Goal: Find specific page/section: Find specific page/section

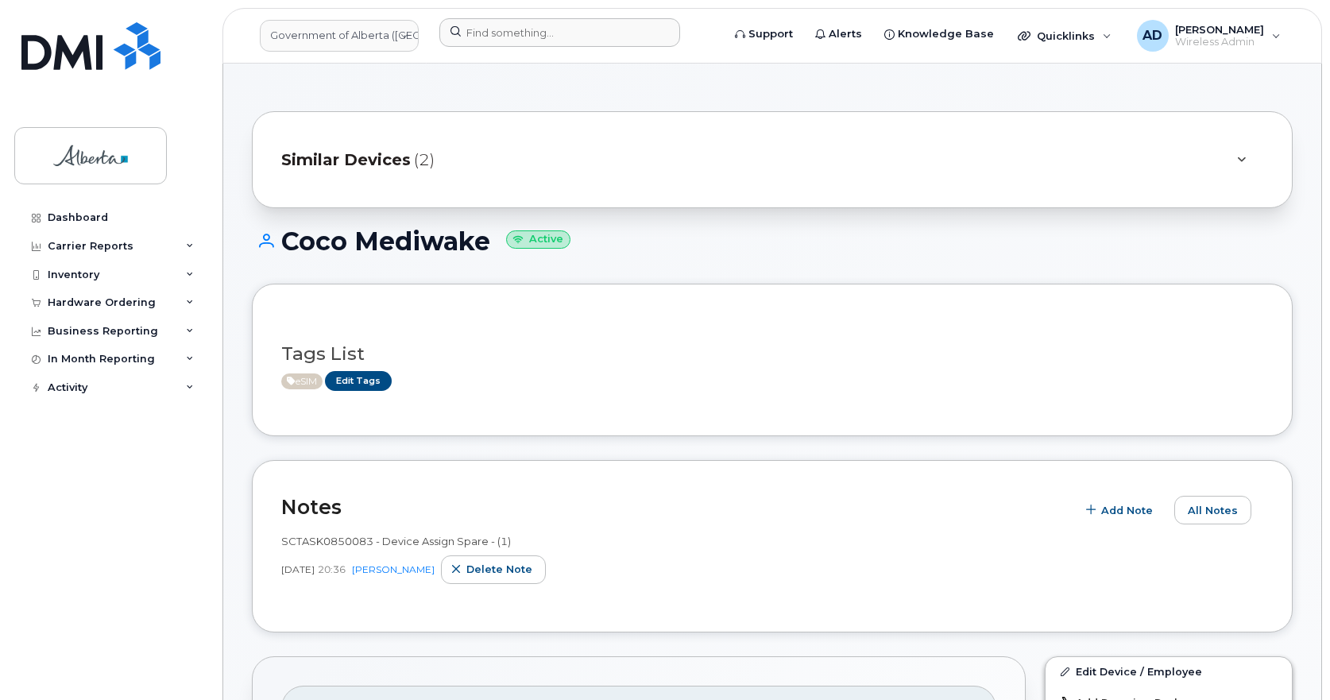
scroll to position [1430, 0]
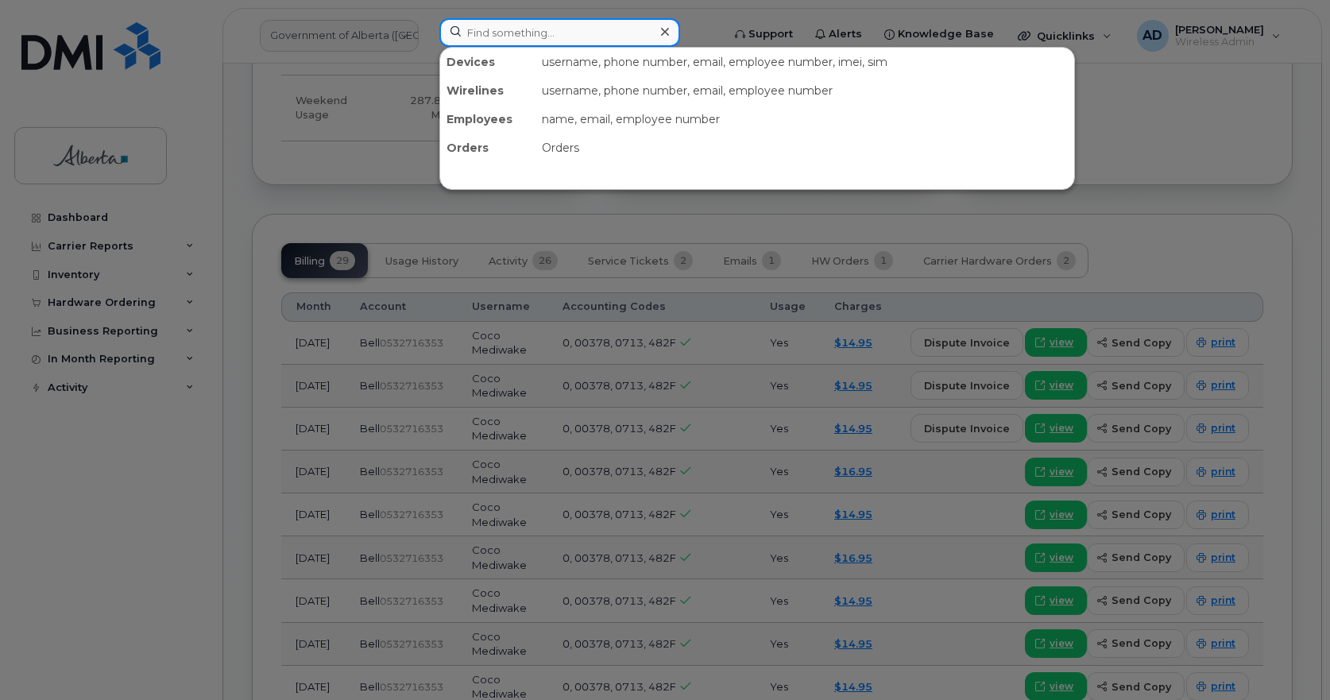
click at [481, 37] on input at bounding box center [559, 32] width 241 height 29
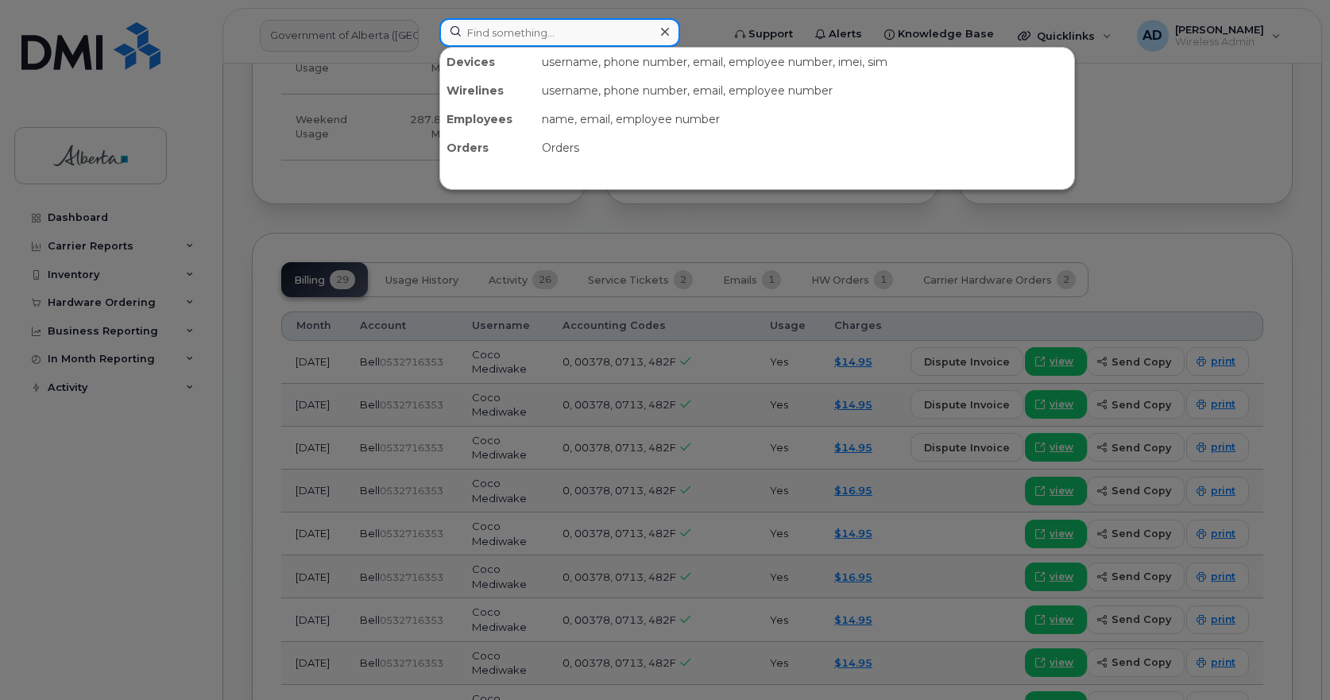
scroll to position [1033, 0]
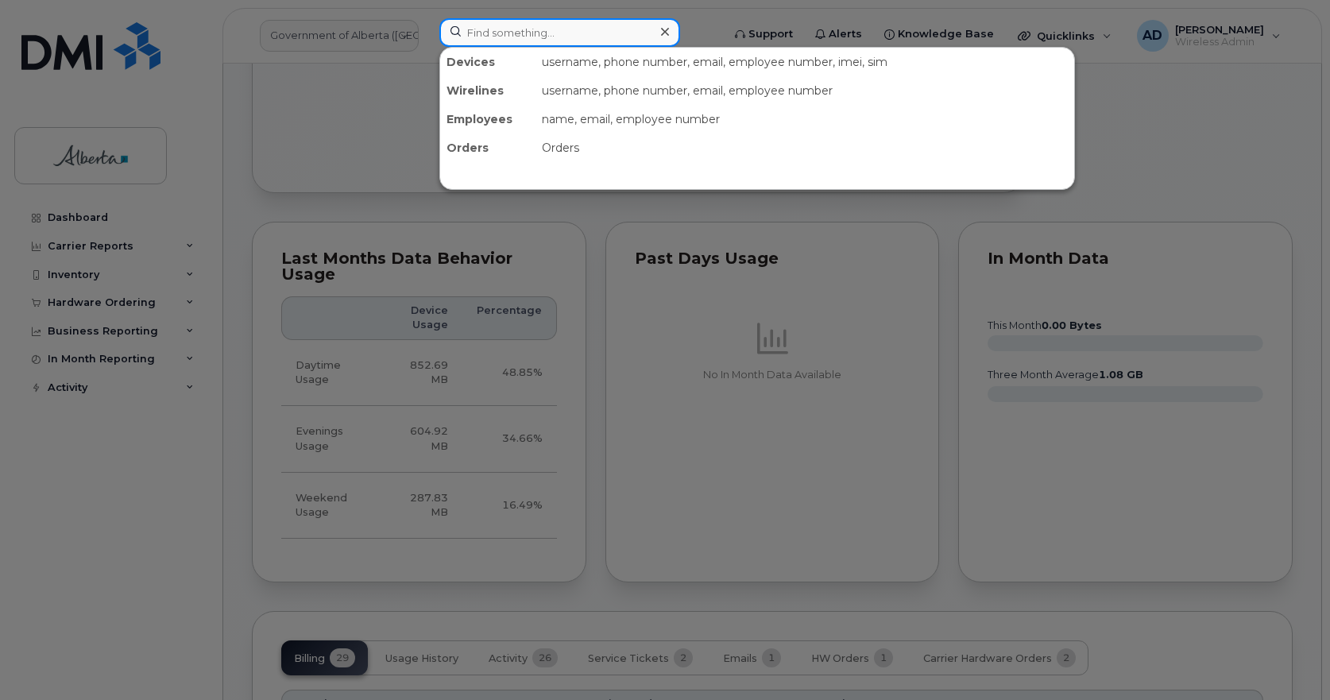
paste input "[PERSON_NAME]"
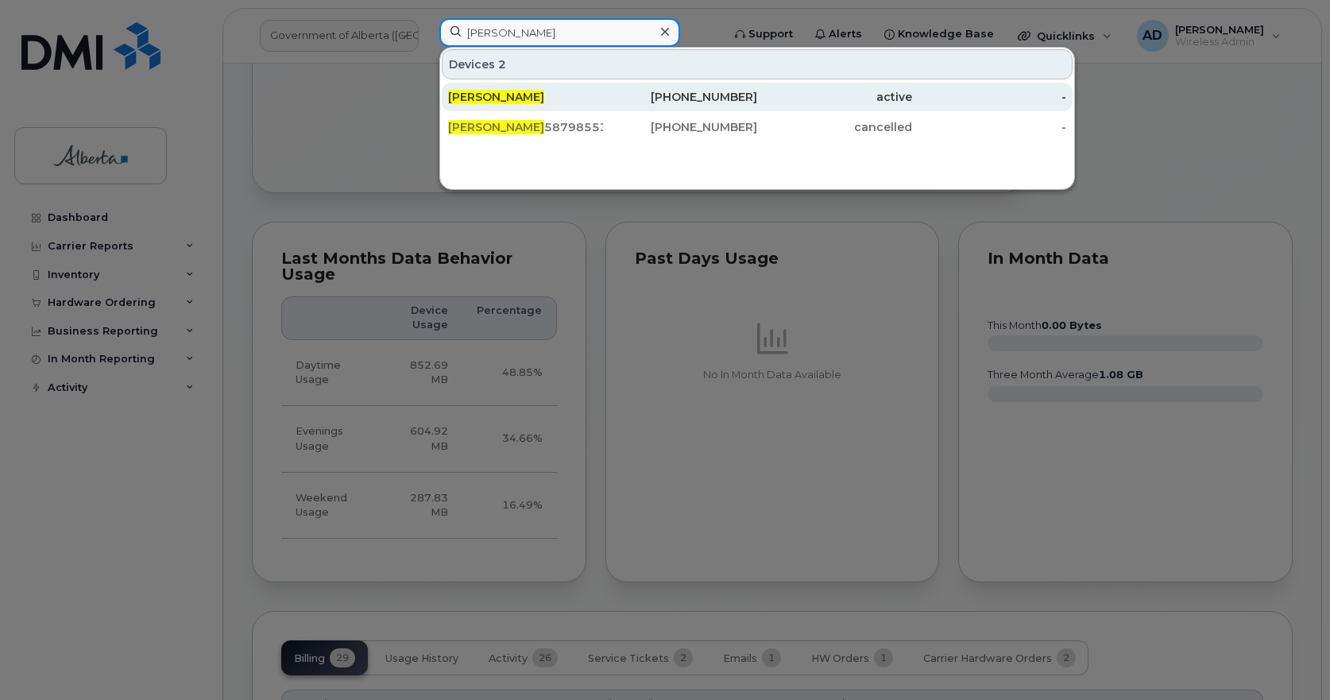
type input "[PERSON_NAME]"
click at [490, 88] on div "[PERSON_NAME]" at bounding box center [525, 97] width 155 height 29
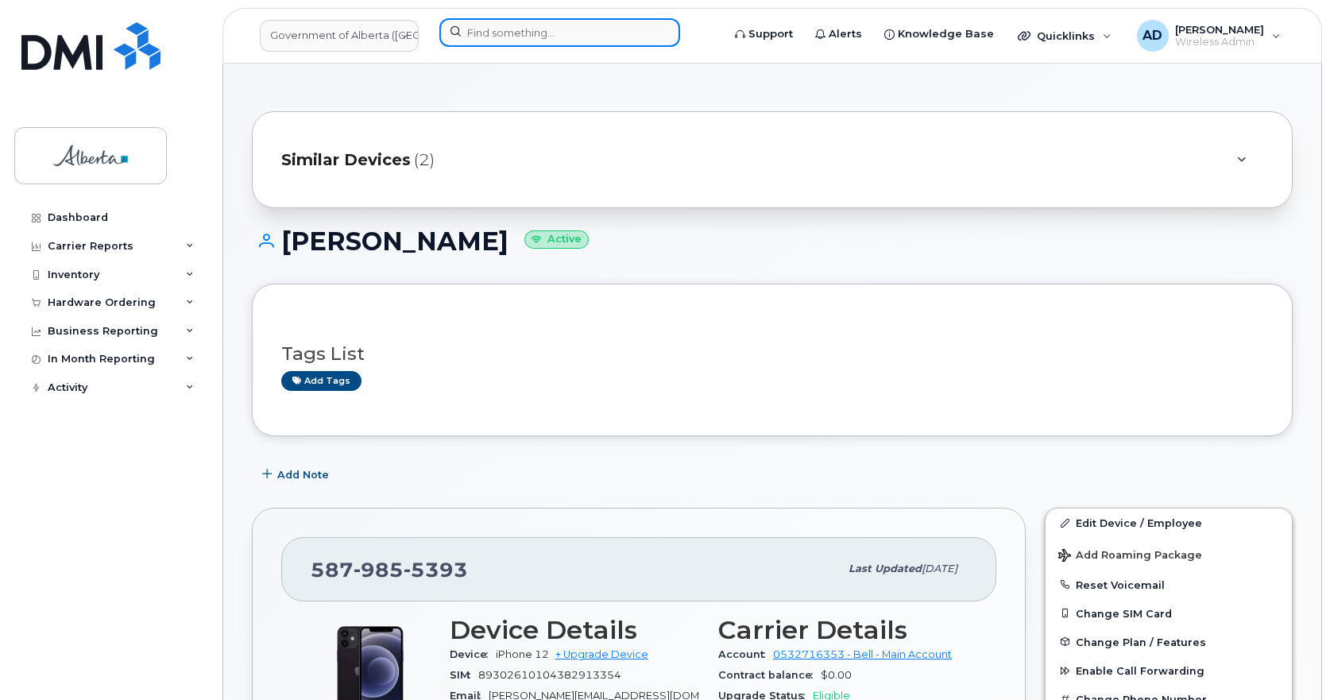
click at [535, 33] on input at bounding box center [559, 32] width 241 height 29
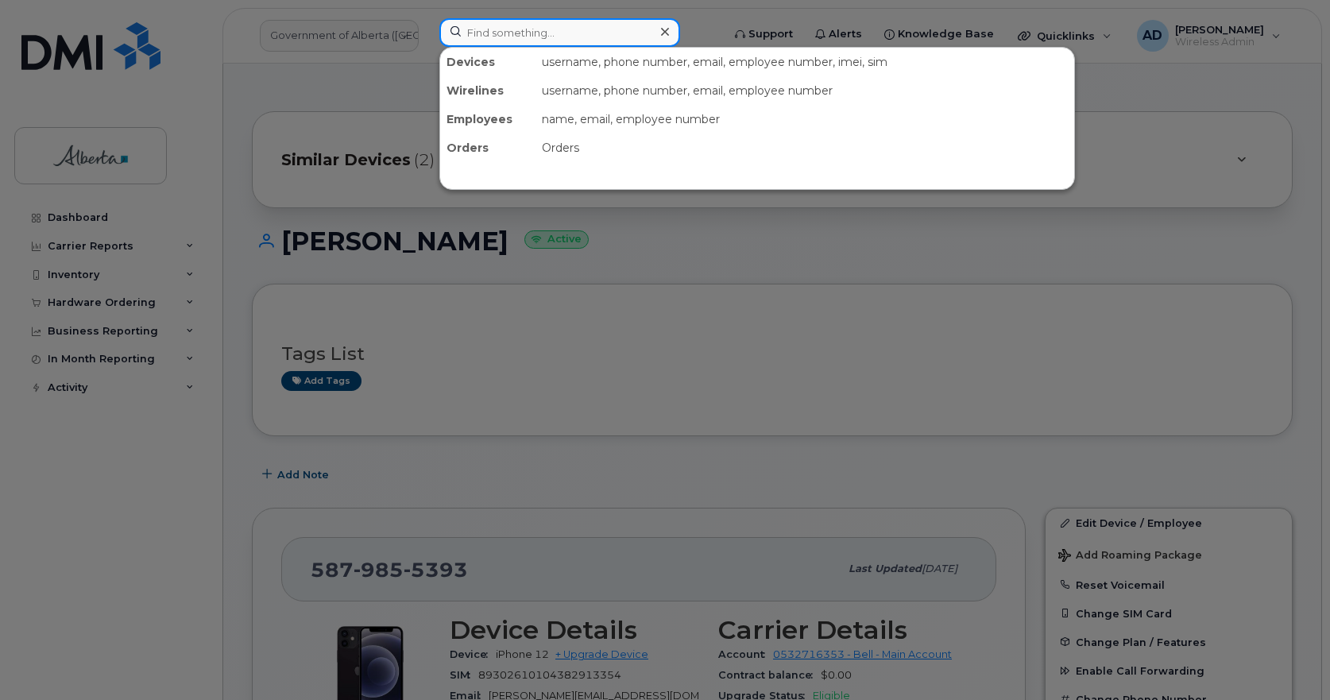
paste input "355700858899046"
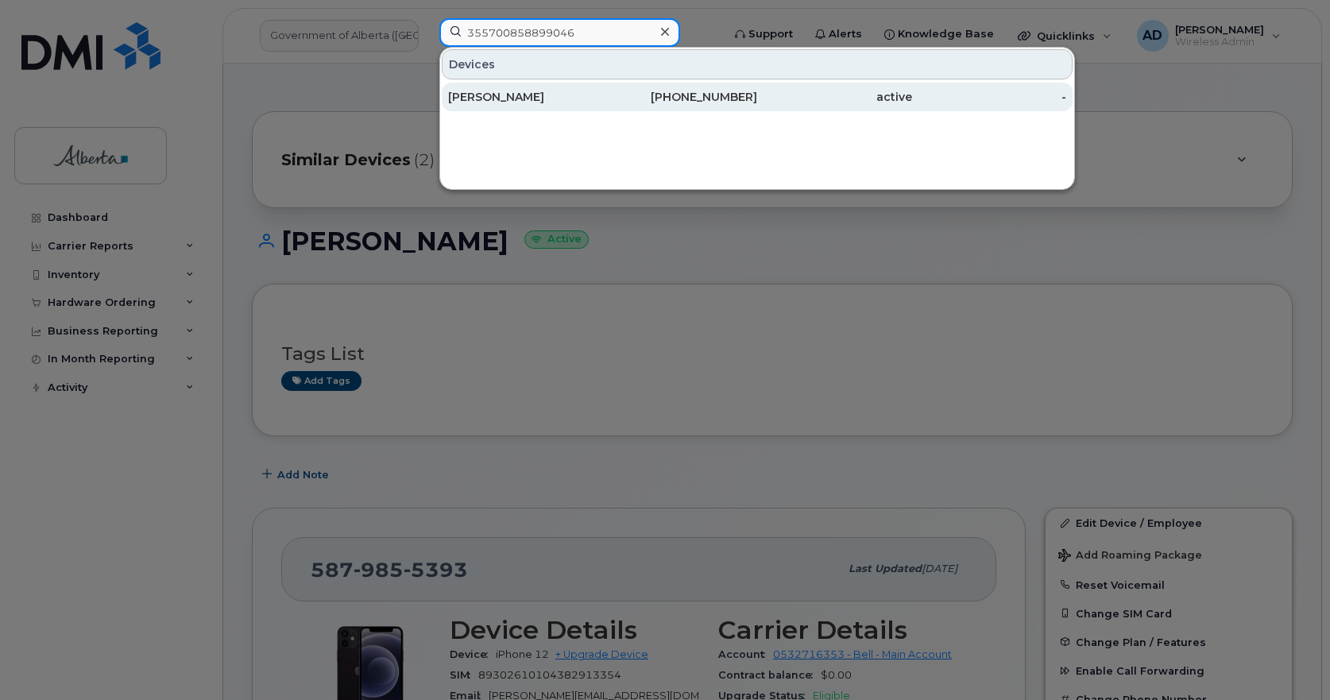
type input "355700858899046"
click at [533, 95] on div "Cassidy Livingston" at bounding box center [525, 97] width 155 height 16
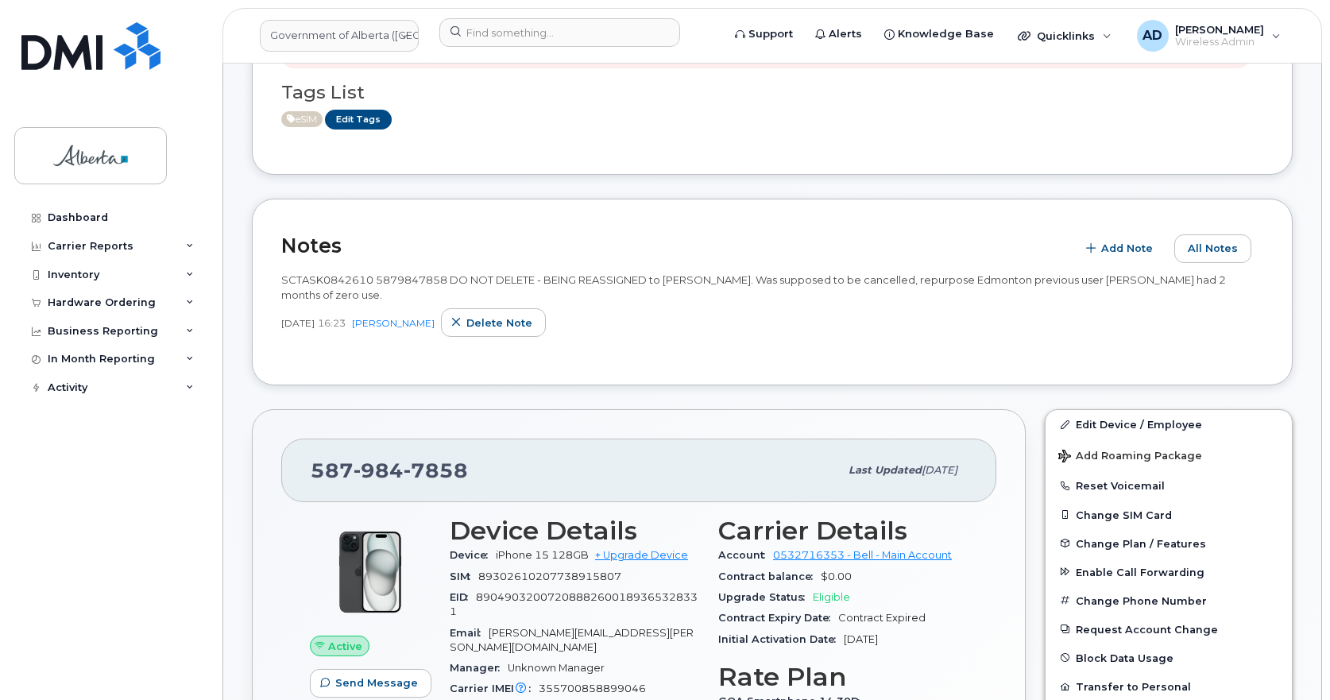
scroll to position [238, 0]
drag, startPoint x: 670, startPoint y: 277, endPoint x: 886, endPoint y: 288, distance: 216.3
click at [886, 288] on div "SCTASK0842610 5879847858 DO NOT DELETE - BEING REASSIGNED to [PERSON_NAME]. Was…" at bounding box center [772, 286] width 982 height 29
click at [725, 373] on div "Notes Add Note All Notes SCTASK0842610 5879847858 DO NOT DELETE - BEING REASSIG…" at bounding box center [772, 291] width 1041 height 187
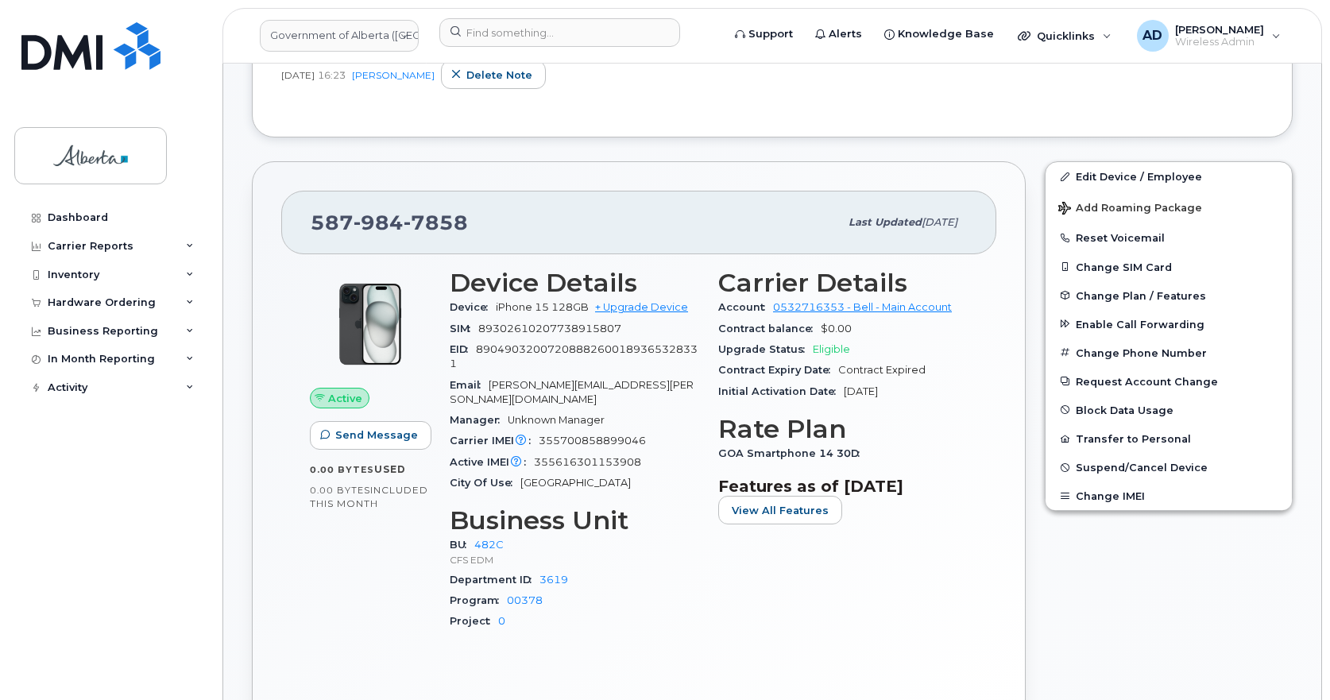
scroll to position [318, 0]
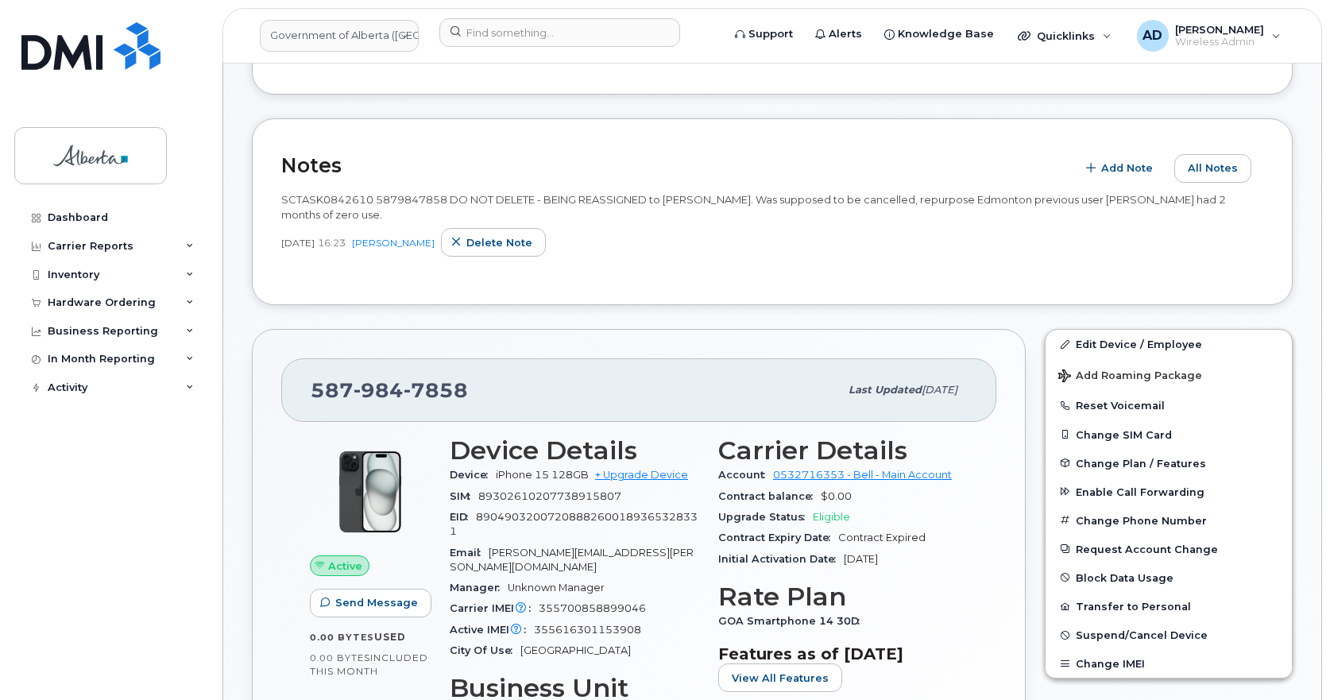
click at [412, 397] on span "7858" at bounding box center [436, 390] width 64 height 24
copy span "[PHONE_NUMBER]"
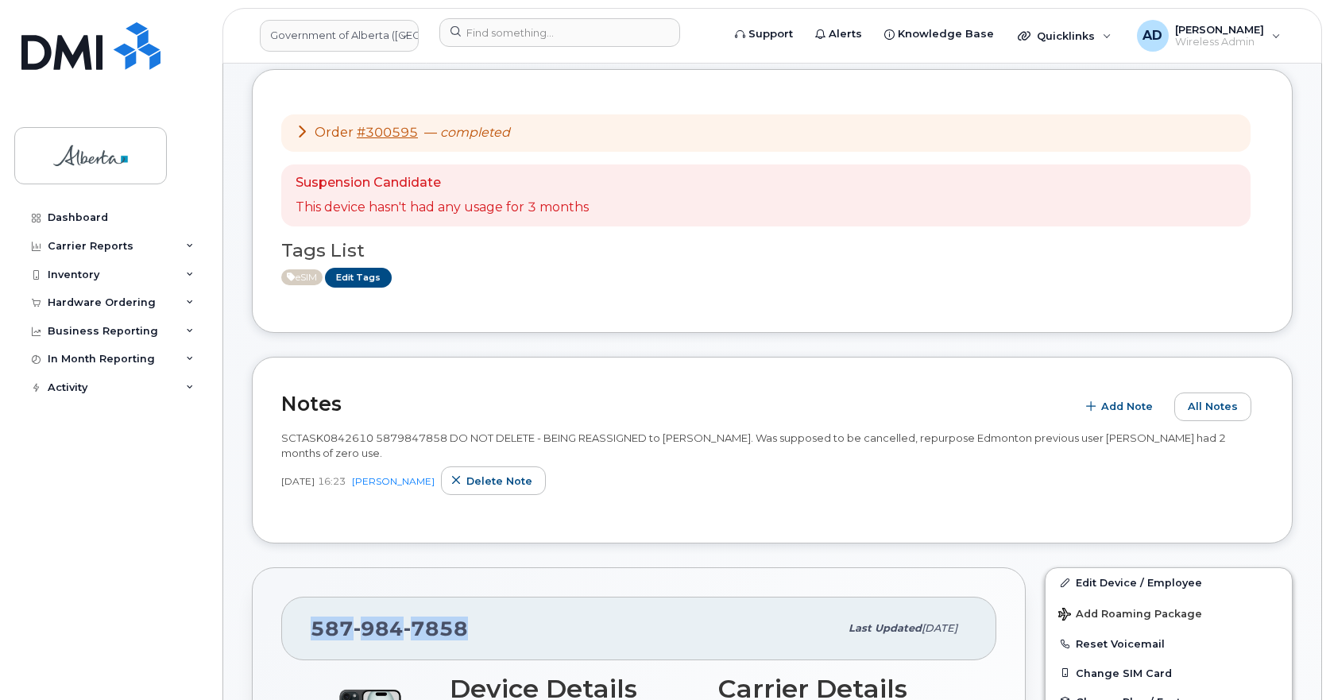
scroll to position [0, 0]
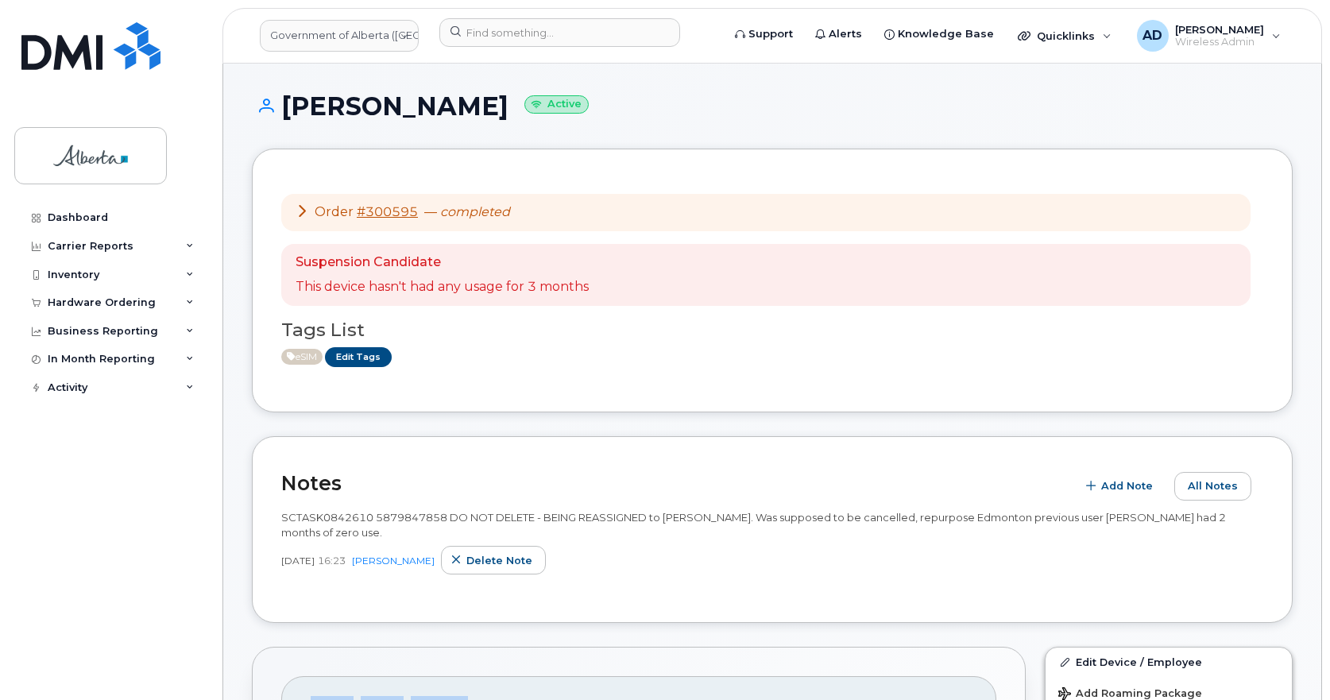
drag, startPoint x: 432, startPoint y: 108, endPoint x: 276, endPoint y: 116, distance: 156.7
click at [276, 116] on h1 "[PERSON_NAME] Active" at bounding box center [772, 106] width 1041 height 28
copy h1 "[PERSON_NAME]"
click at [670, 338] on div "Tags List eSIM Edit Tags" at bounding box center [772, 336] width 982 height 61
click at [303, 212] on icon at bounding box center [302, 210] width 13 height 13
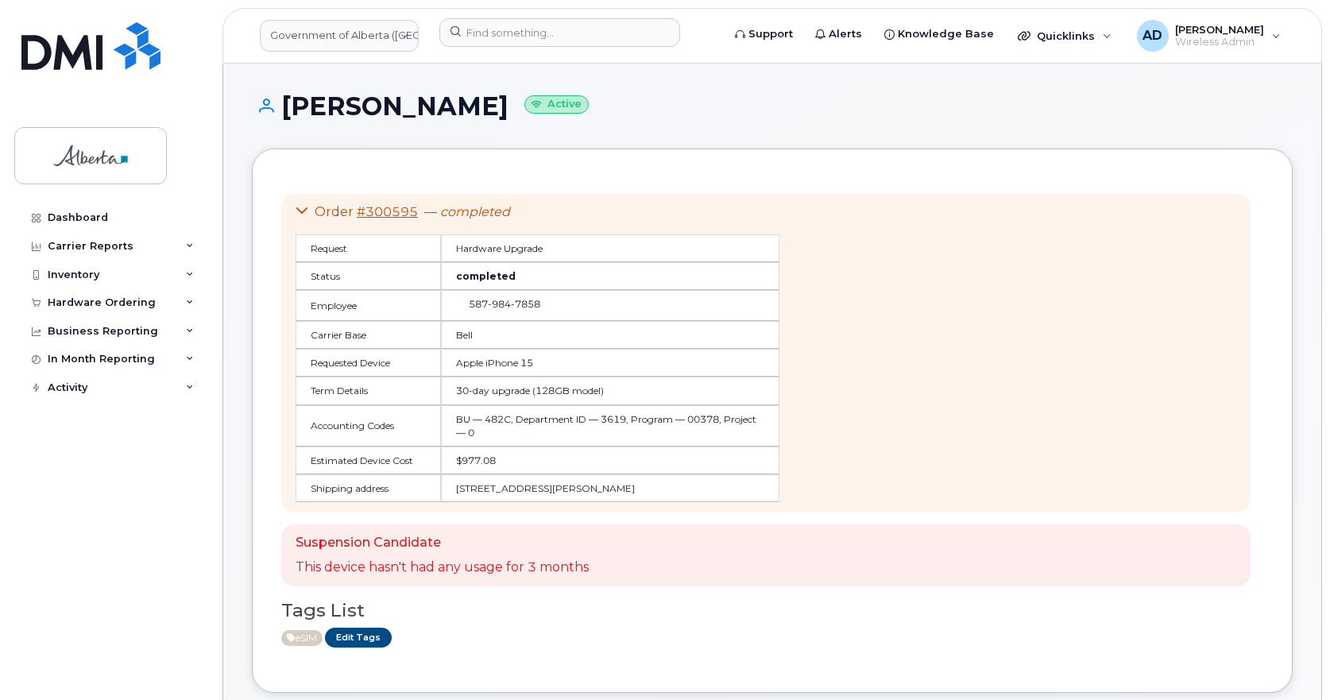
click at [636, 621] on div "Tags List eSIM Edit Tags" at bounding box center [772, 616] width 982 height 61
click at [531, 25] on input at bounding box center [559, 32] width 241 height 29
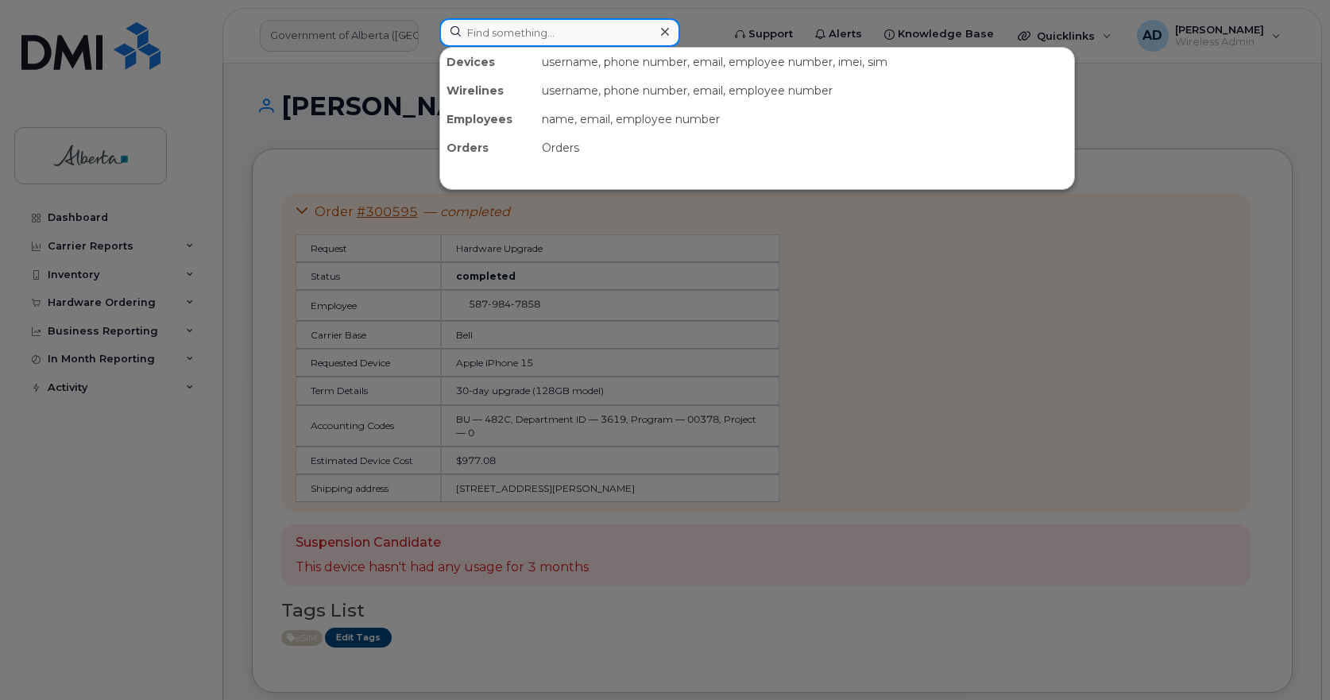
paste input "[PERSON_NAME]"
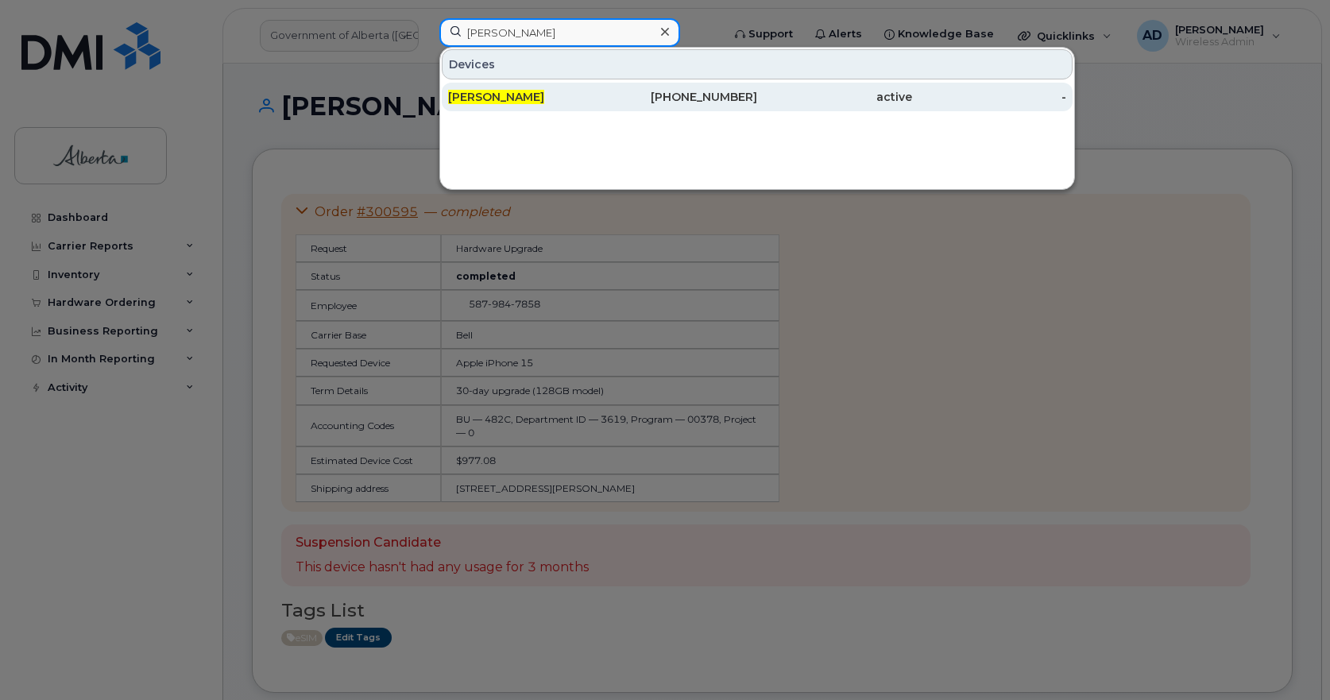
type input "[PERSON_NAME]"
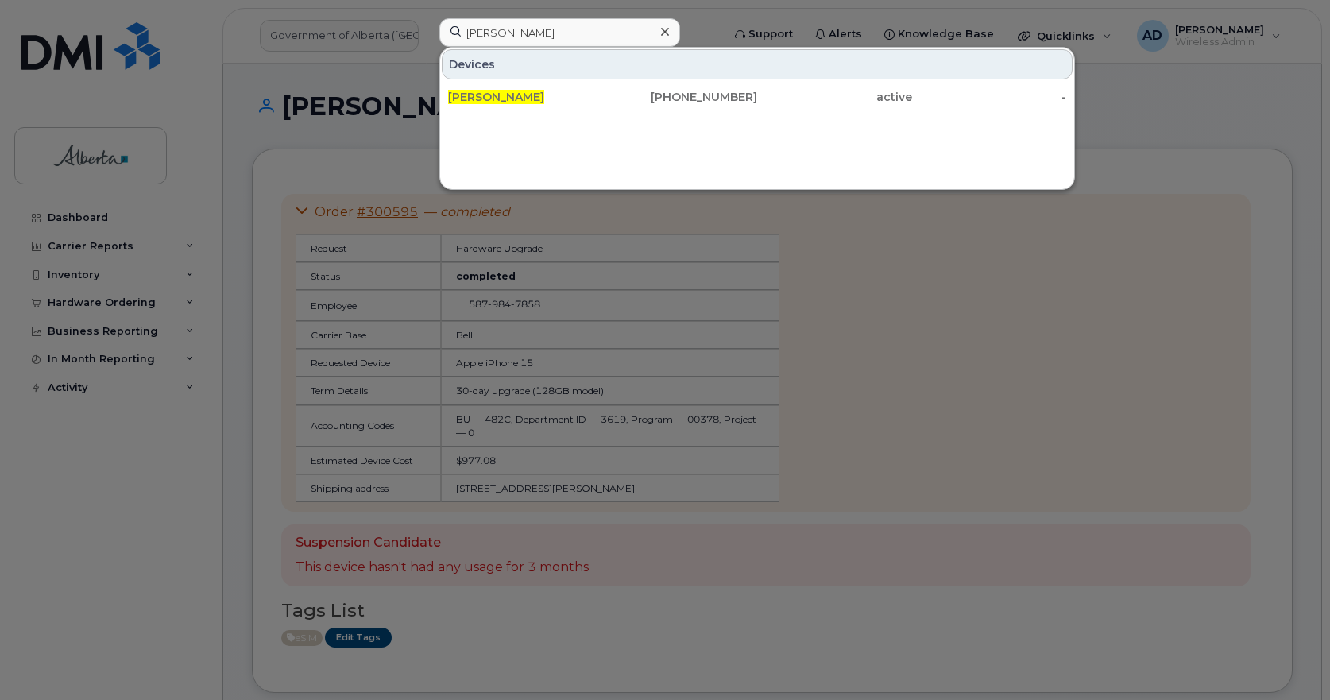
drag, startPoint x: 487, startPoint y: 95, endPoint x: 583, endPoint y: 131, distance: 102.6
click at [487, 95] on span "[PERSON_NAME]" at bounding box center [496, 97] width 96 height 14
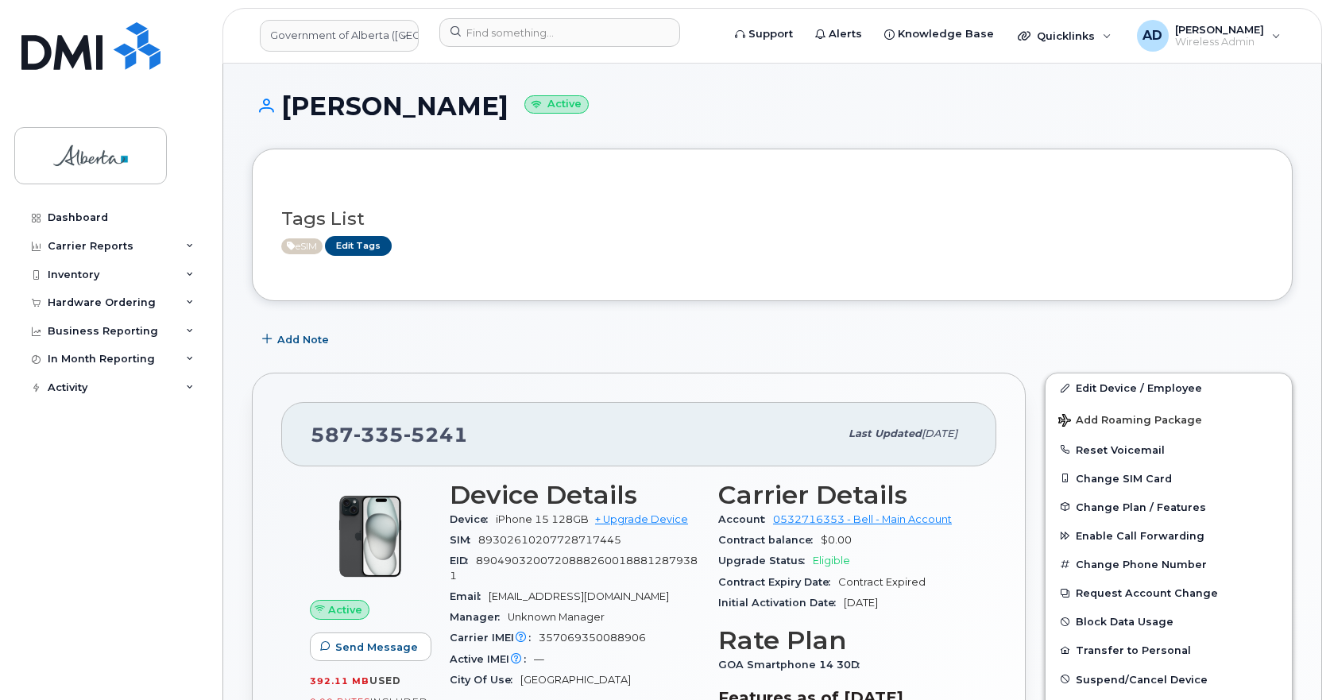
scroll to position [238, 0]
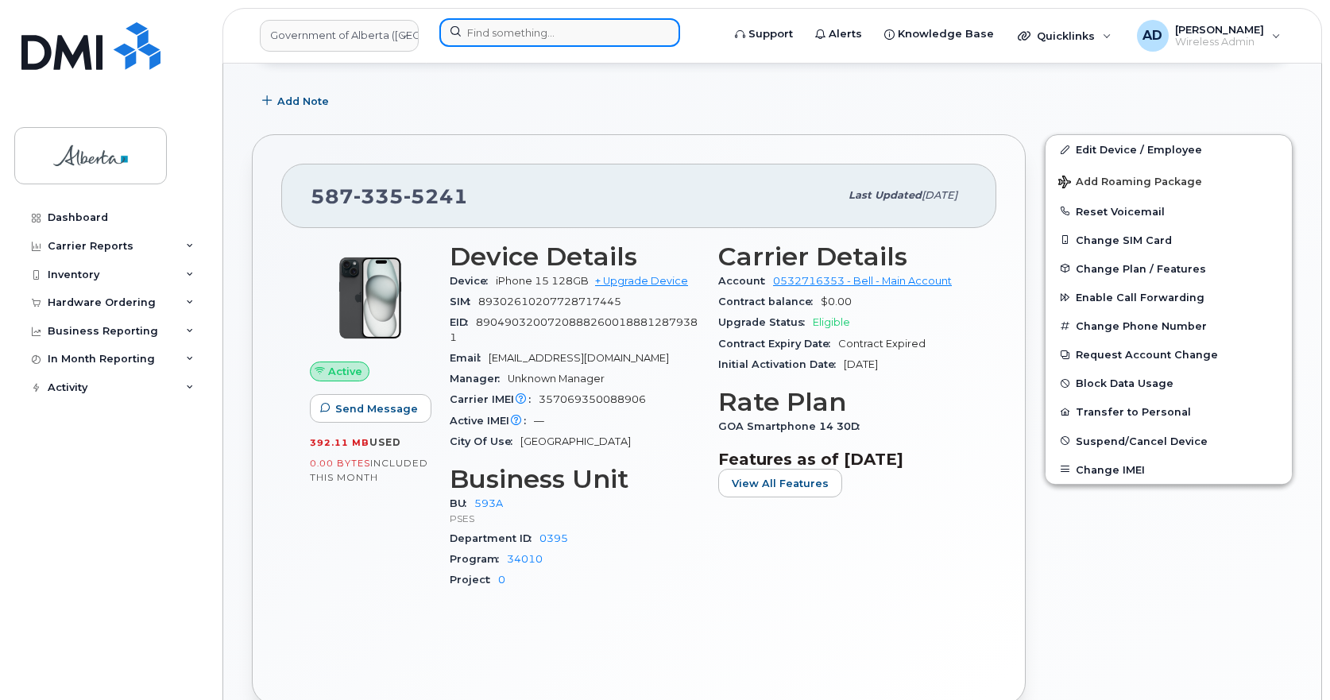
click at [524, 33] on input at bounding box center [559, 32] width 241 height 29
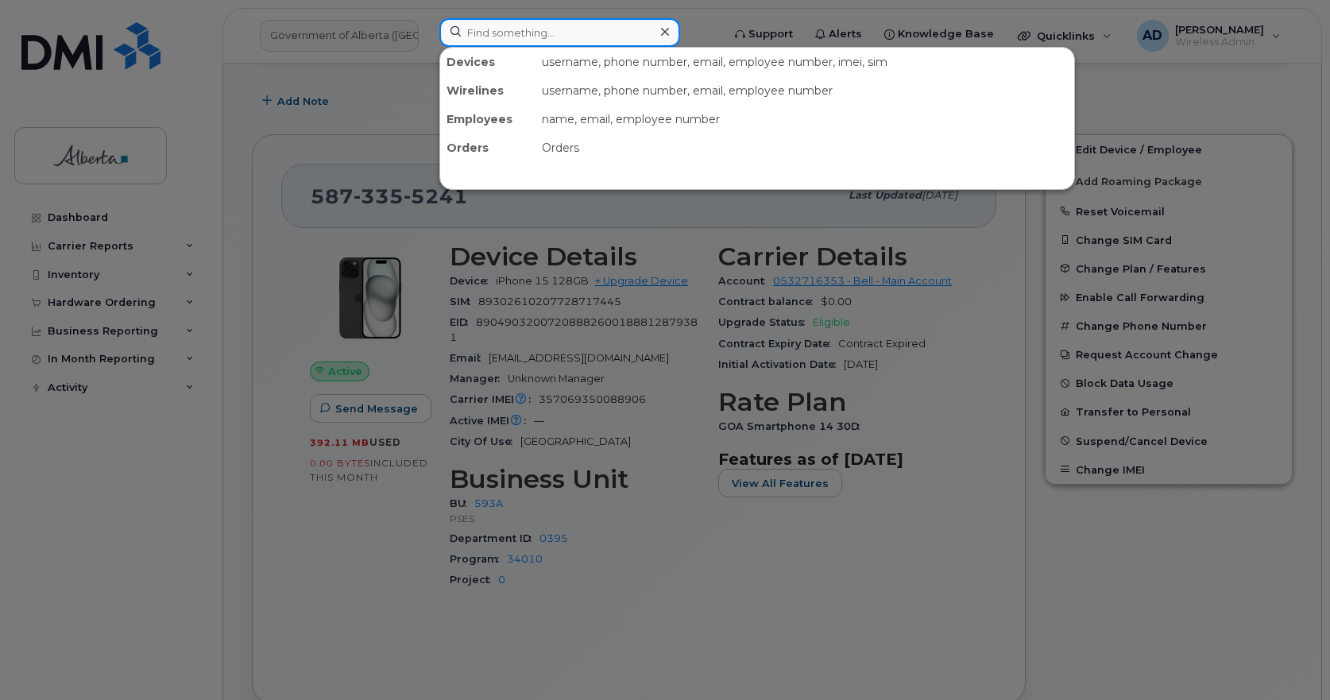
paste input "Andrea Paquette"
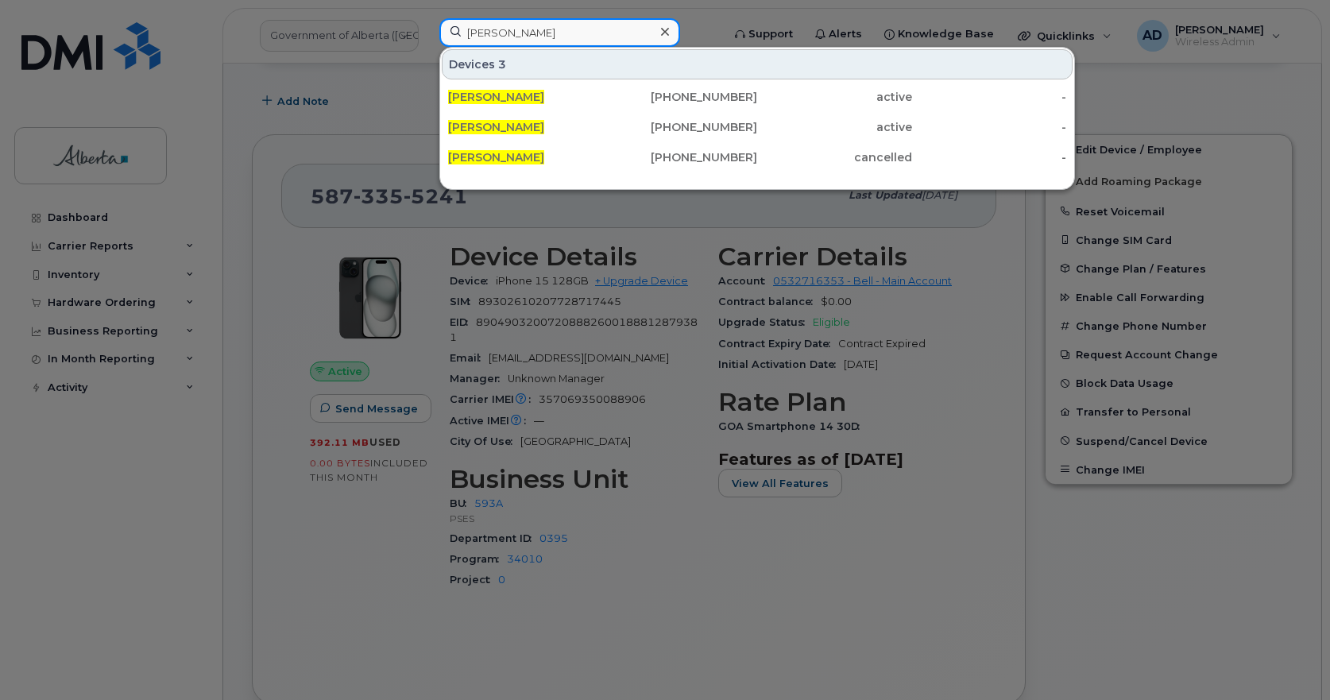
type input "Andrea Paquette"
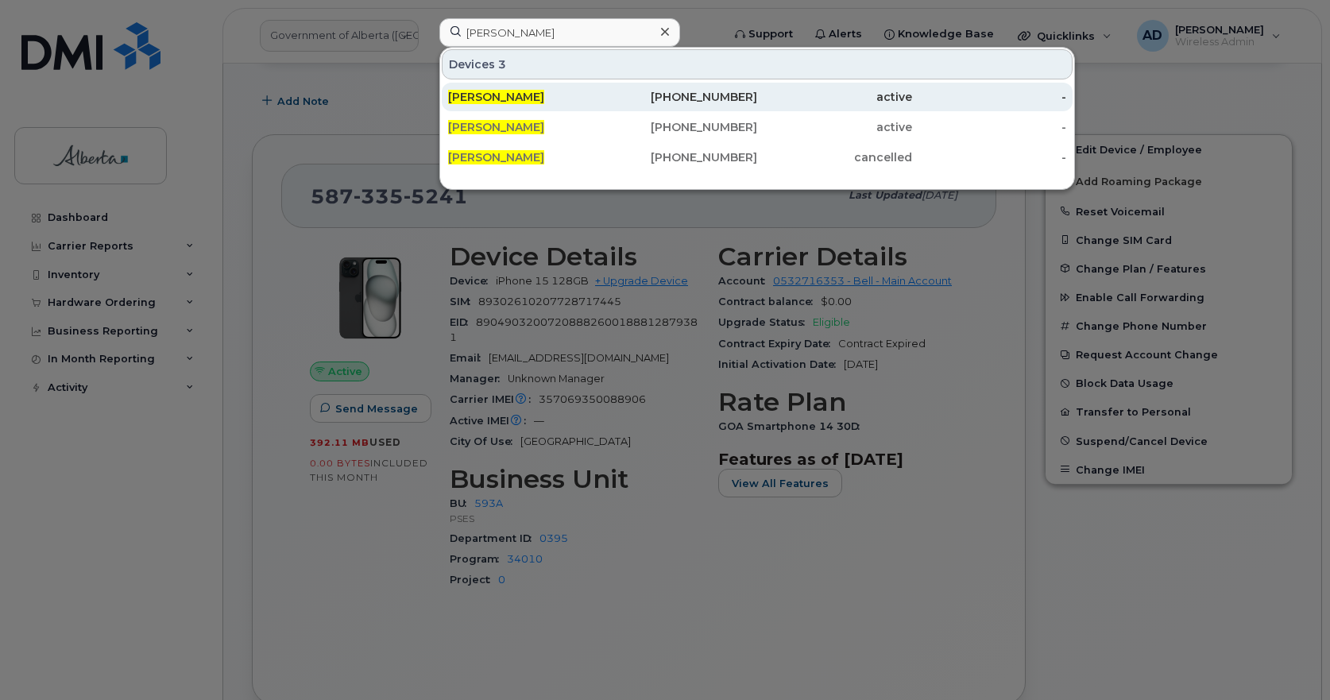
click at [743, 91] on div "587-357-3165" at bounding box center [680, 97] width 155 height 16
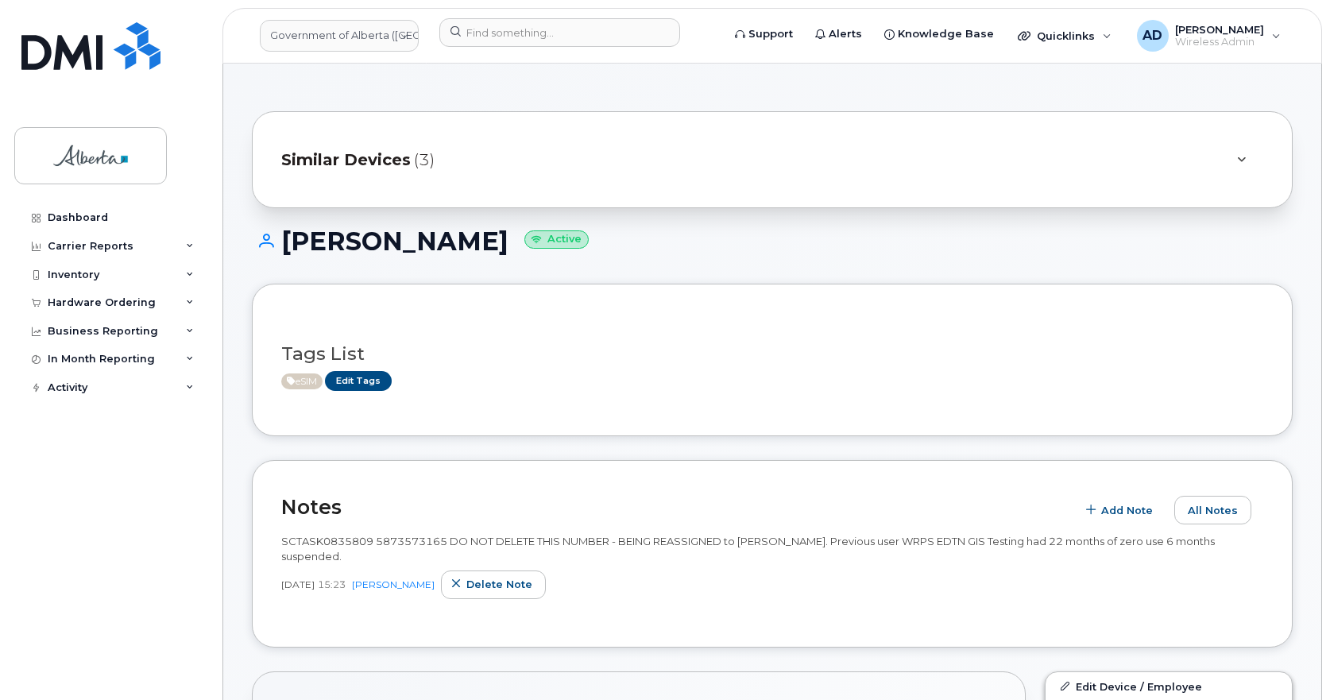
scroll to position [159, 0]
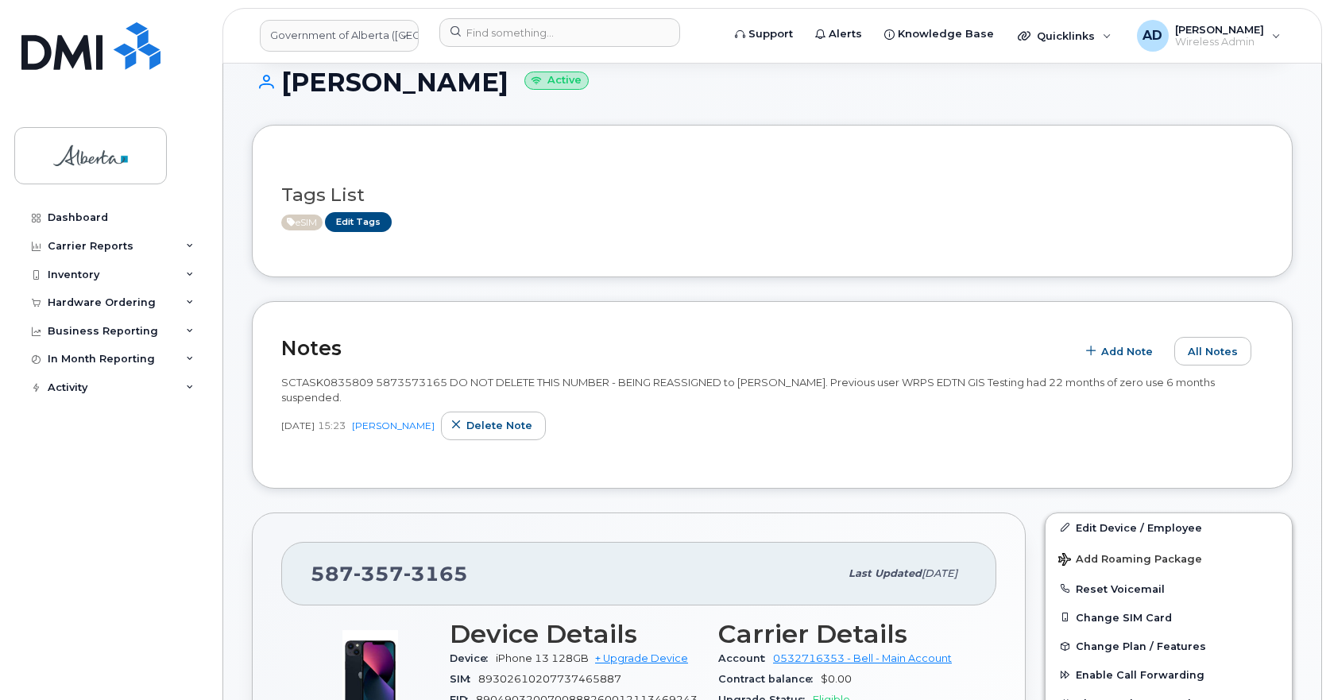
click at [433, 563] on span "3165" at bounding box center [436, 574] width 64 height 24
copy span "587 357 3165"
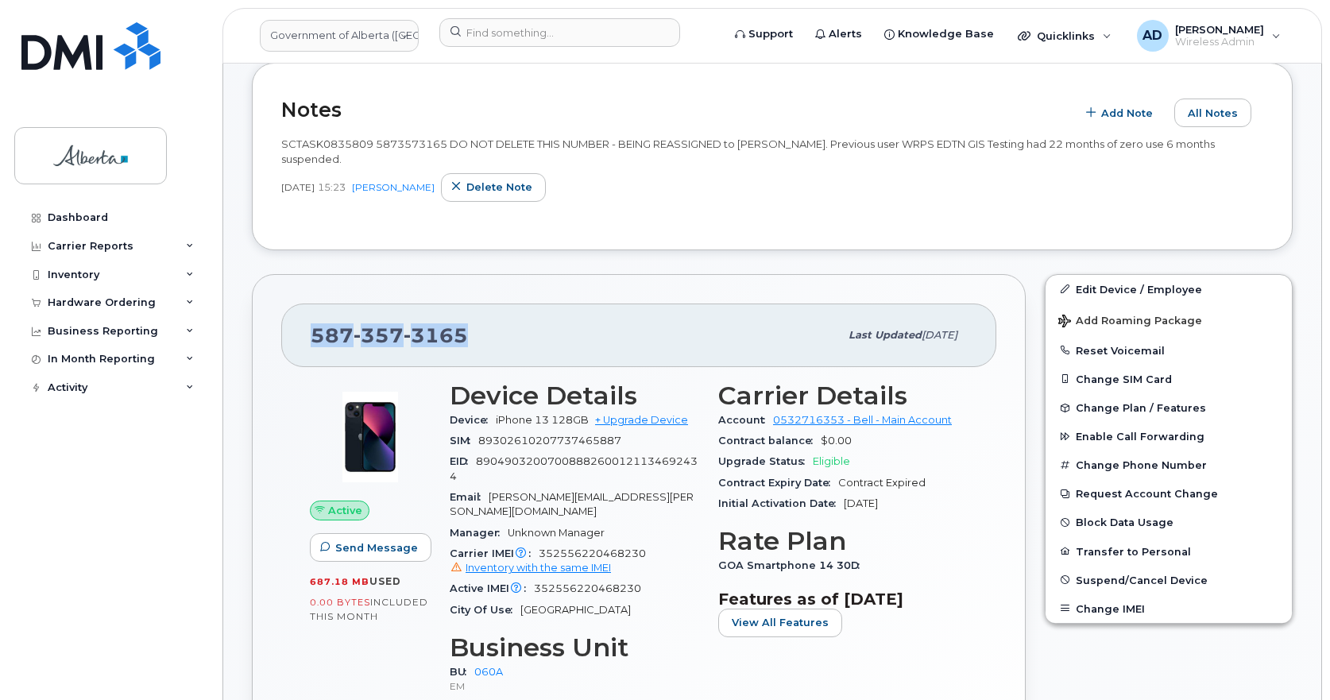
scroll to position [477, 0]
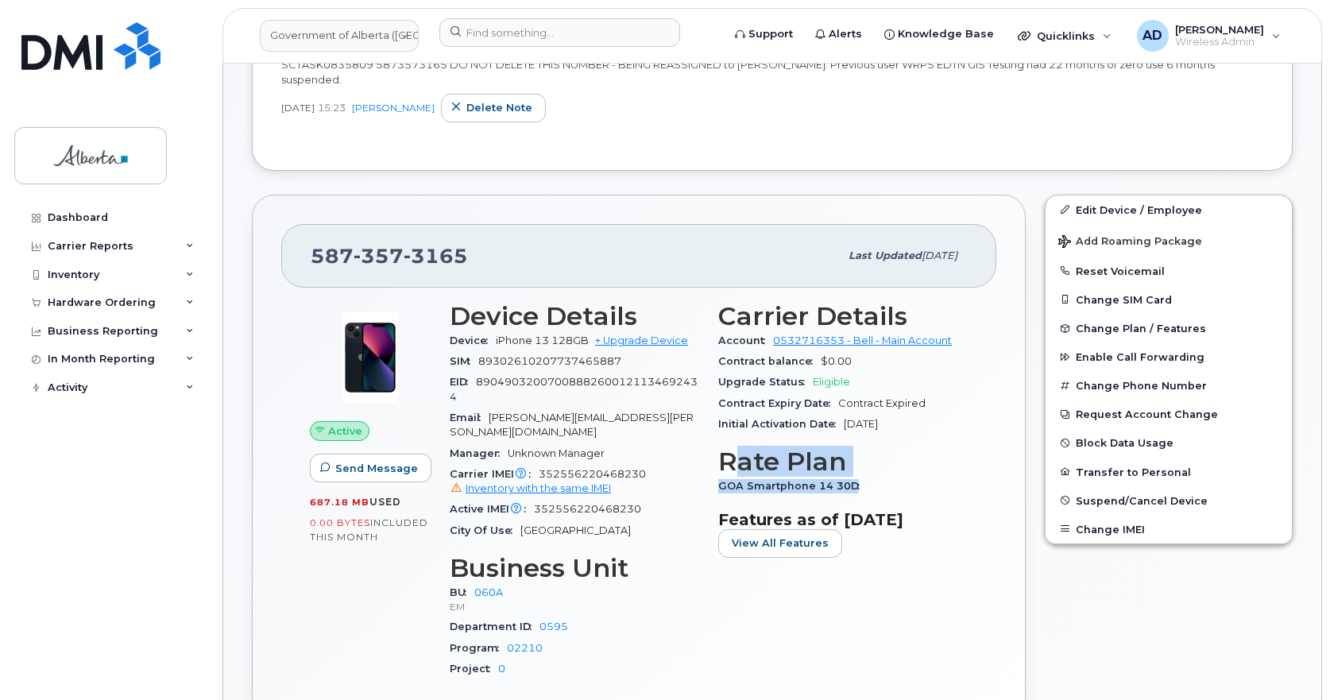
drag, startPoint x: 711, startPoint y: 505, endPoint x: 798, endPoint y: 472, distance: 92.8
click at [734, 473] on section "Rate Plan GOA Smartphone 14 30D" at bounding box center [842, 471] width 249 height 49
click at [865, 484] on div "GOA Smartphone 14 30D" at bounding box center [842, 486] width 249 height 21
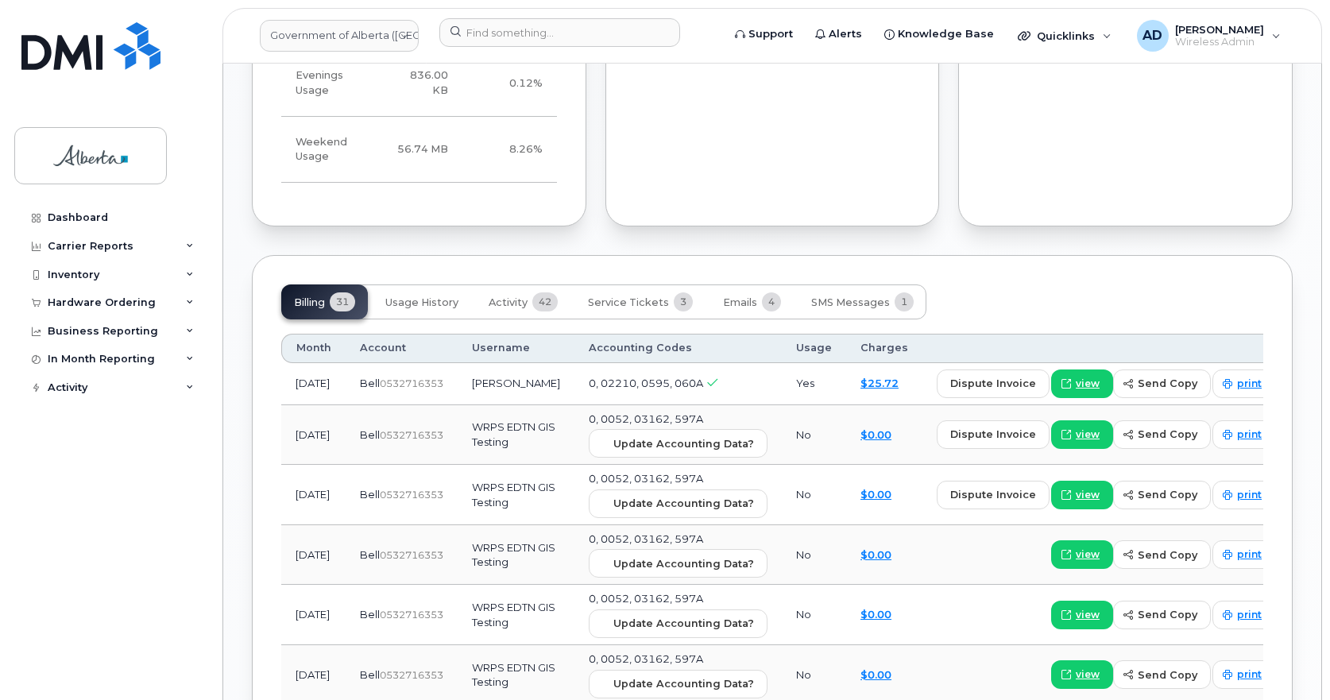
scroll to position [1430, 0]
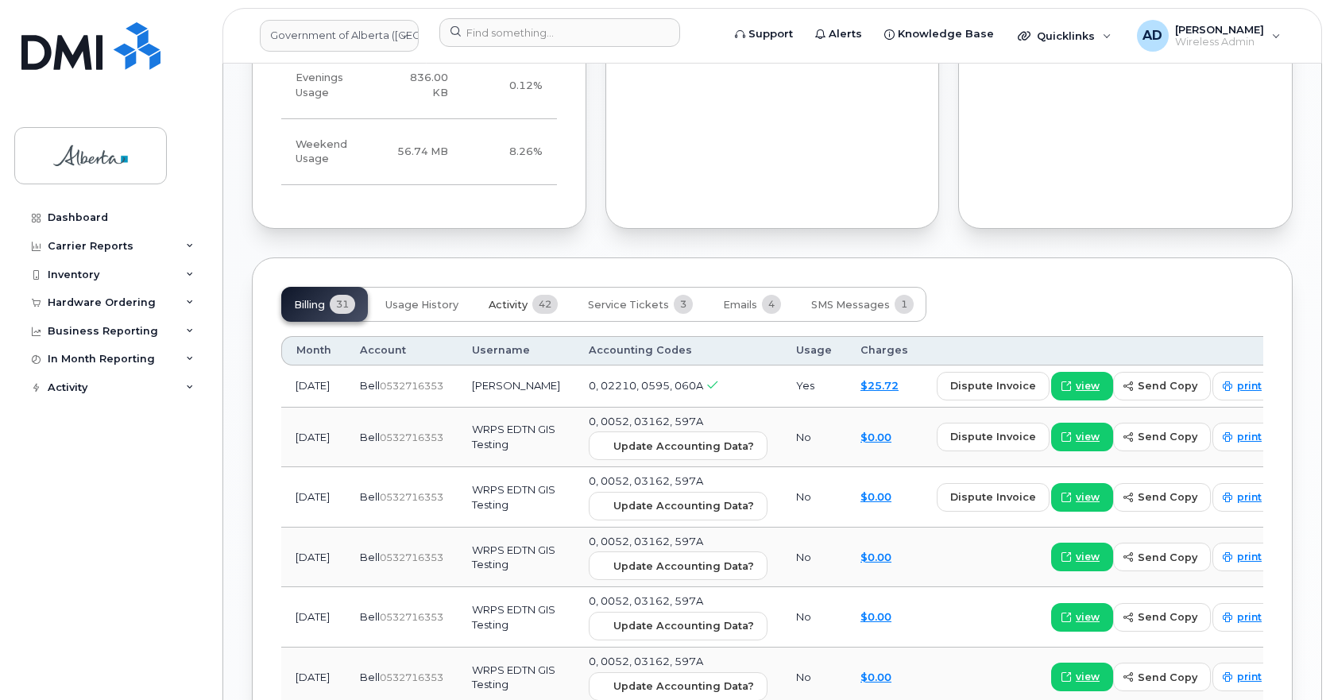
click at [511, 299] on span "Activity" at bounding box center [508, 305] width 39 height 13
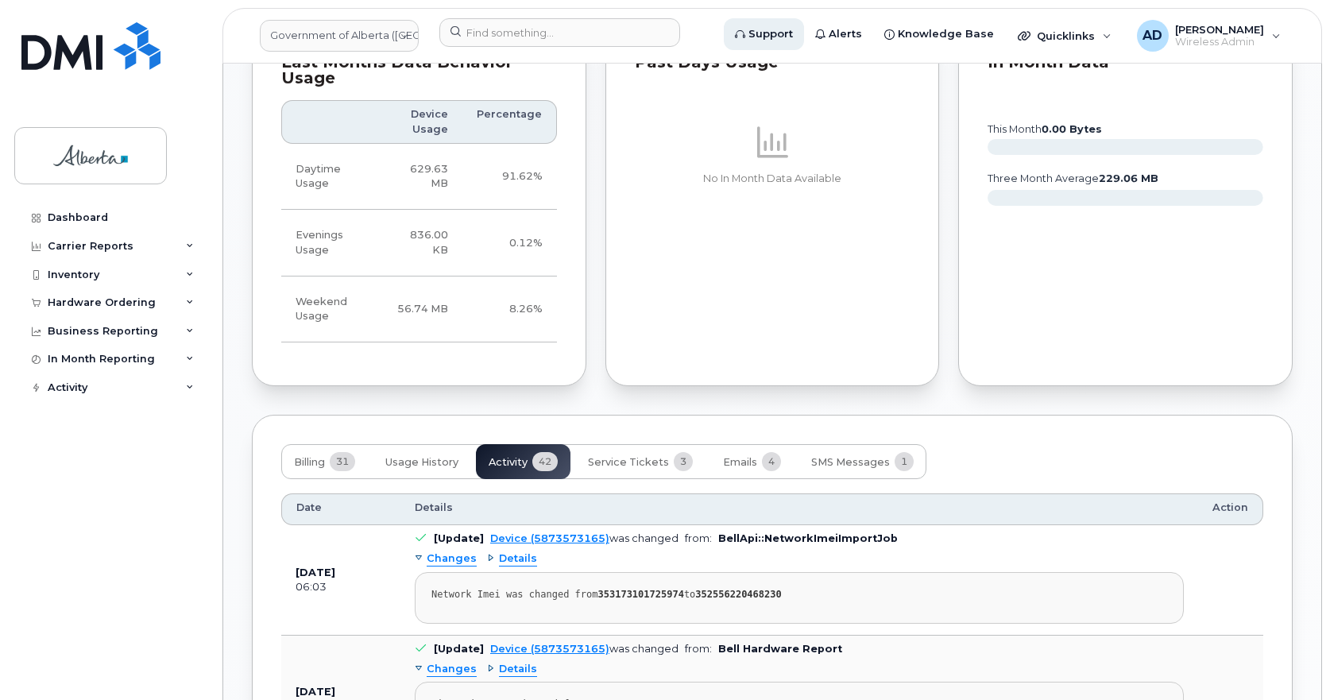
scroll to position [1271, 0]
